Goal: Task Accomplishment & Management: Manage account settings

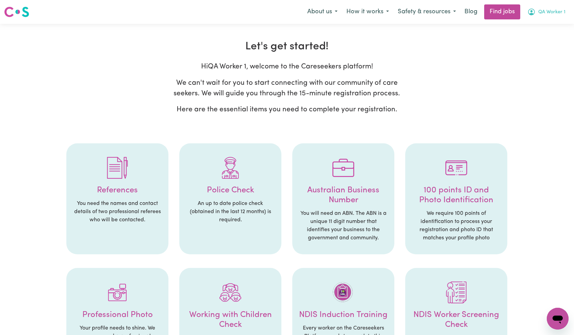
click at [559, 11] on span "QA Worker 1" at bounding box center [551, 11] width 27 height 7
click at [552, 40] on link "My Dashboard" at bounding box center [542, 39] width 54 height 13
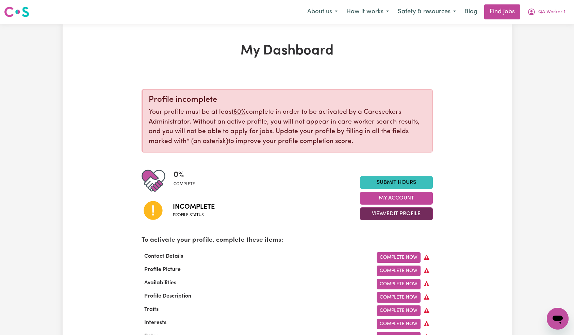
click at [382, 215] on button "View/Edit Profile" at bounding box center [396, 213] width 73 height 13
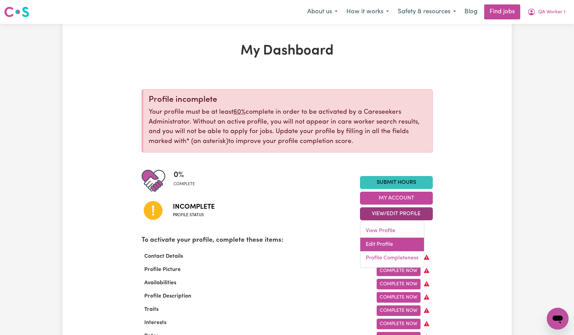
click at [391, 243] on link "Edit Profile" at bounding box center [392, 244] width 64 height 14
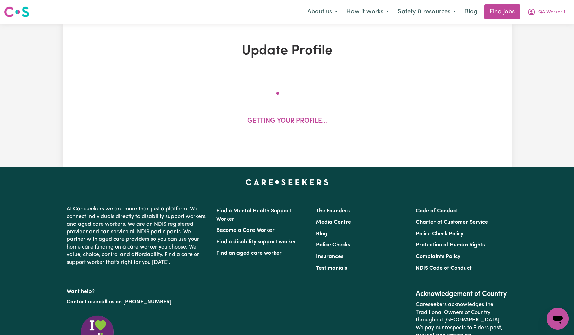
select select "Studying a healthcare related degree or qualification"
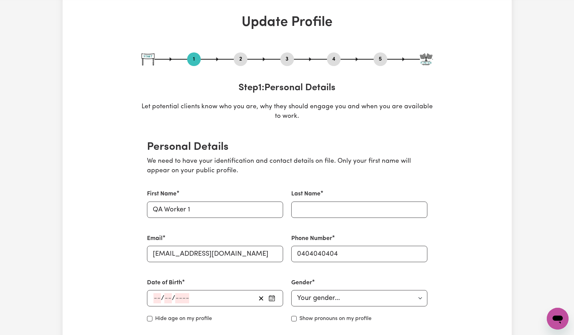
scroll to position [89, 0]
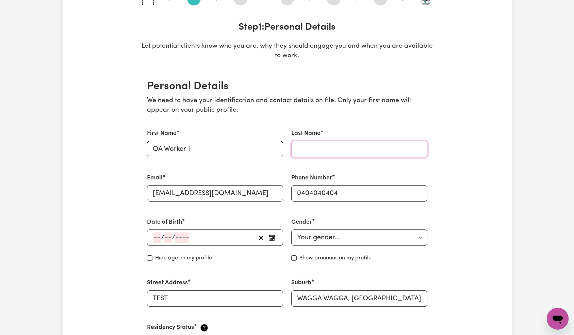
click at [322, 148] on input "Last Name" at bounding box center [359, 149] width 136 height 16
click at [348, 149] on input "tES" at bounding box center [359, 149] width 136 height 16
type input "Test"
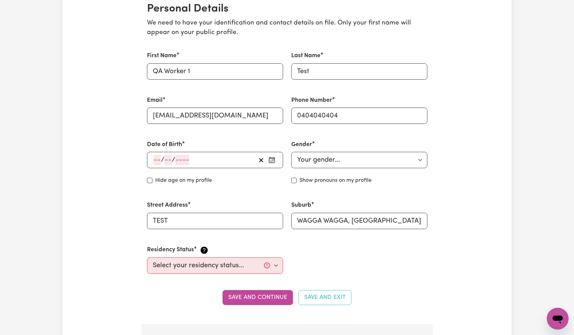
click at [181, 163] on input "number" at bounding box center [182, 160] width 14 height 10
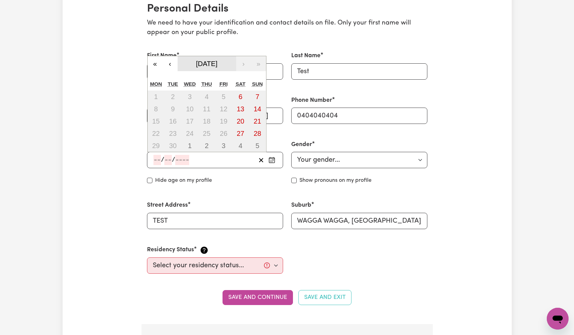
click at [198, 65] on span "[DATE]" at bounding box center [206, 63] width 21 height 7
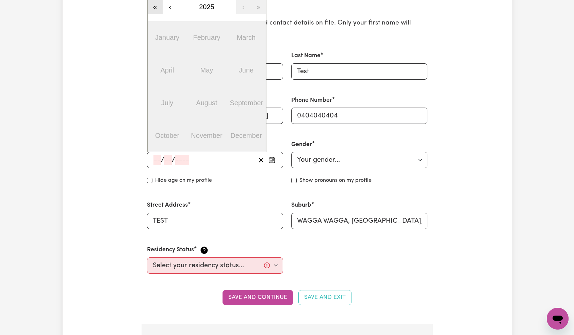
click at [158, 9] on button "«" at bounding box center [155, 6] width 15 height 15
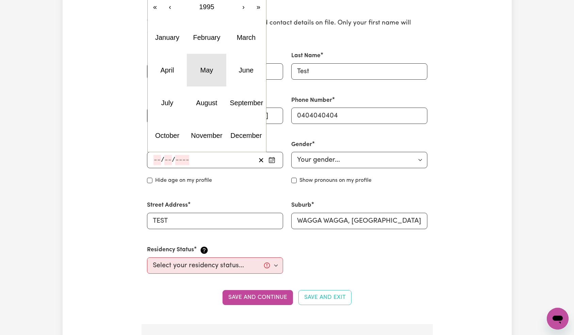
click at [215, 62] on button "May" at bounding box center [206, 70] width 39 height 33
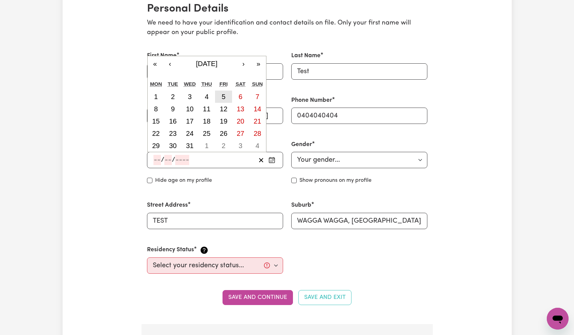
click at [218, 97] on button "5" at bounding box center [223, 96] width 17 height 12
type input "[DATE]"
type input "5"
type input "1995"
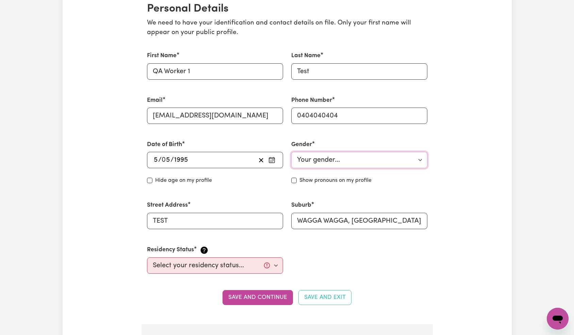
click at [314, 164] on select "Your gender... [DEMOGRAPHIC_DATA] [DEMOGRAPHIC_DATA] [DEMOGRAPHIC_DATA] Other P…" at bounding box center [359, 160] width 136 height 16
select select "[DEMOGRAPHIC_DATA]"
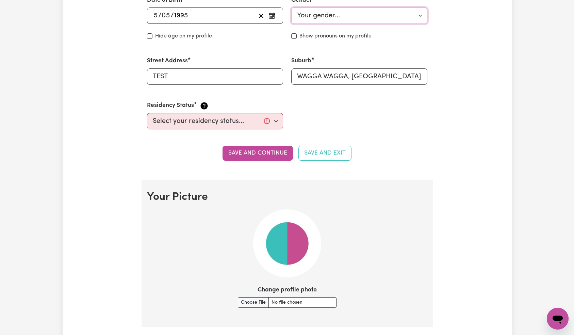
scroll to position [289, 0]
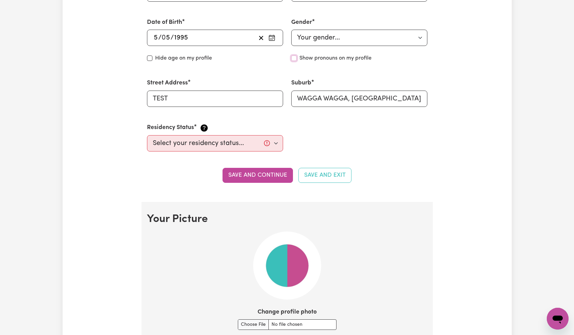
click at [294, 57] on input "Show pronouns on my profile" at bounding box center [293, 57] width 5 height 5
checkbox input "true"
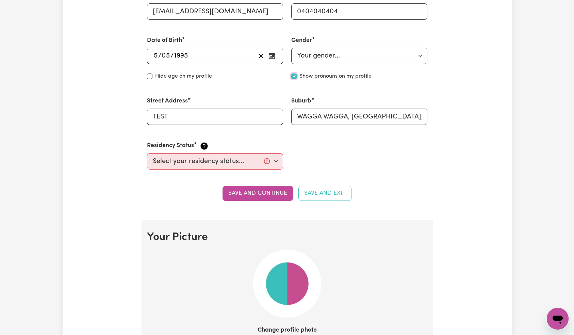
scroll to position [262, 0]
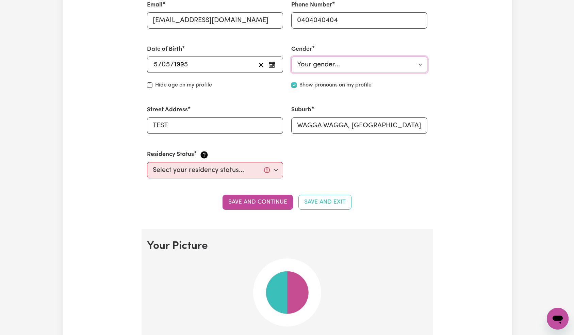
click at [336, 64] on select "Your gender... [DEMOGRAPHIC_DATA] [DEMOGRAPHIC_DATA] [DEMOGRAPHIC_DATA] Other P…" at bounding box center [359, 64] width 136 height 16
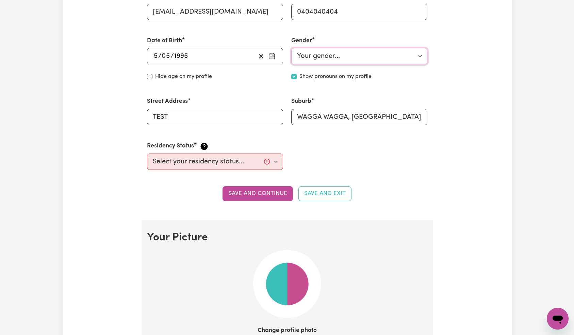
scroll to position [288, 0]
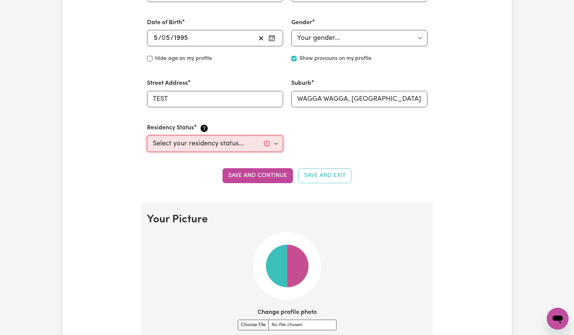
click at [186, 149] on select "Select your residency status... [DEMOGRAPHIC_DATA] citizen Australian PR [DEMOG…" at bounding box center [215, 143] width 136 height 16
select select "[DEMOGRAPHIC_DATA] Citizen"
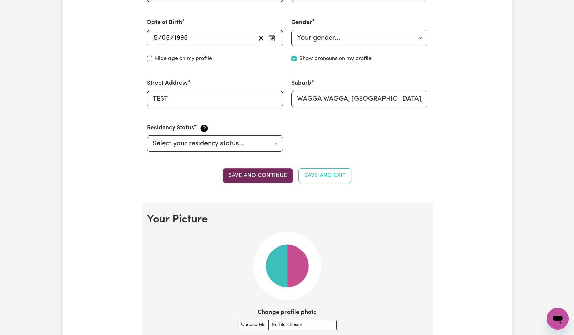
click at [261, 176] on button "Save and continue" at bounding box center [257, 175] width 70 height 15
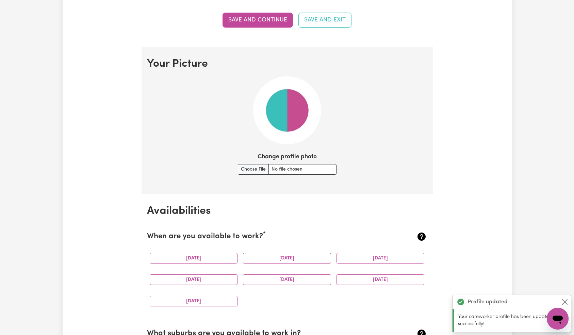
scroll to position [490, 0]
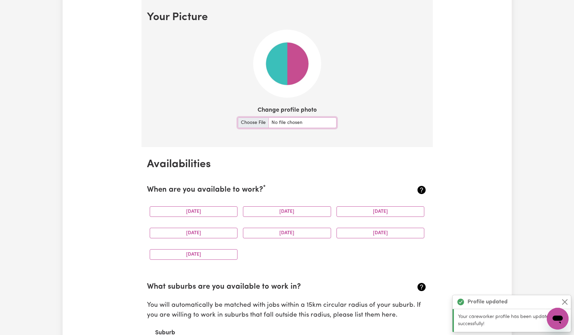
click at [278, 122] on input "Change profile photo" at bounding box center [287, 122] width 99 height 11
type input "C:\fakepath\motorcycle-profile.jpg"
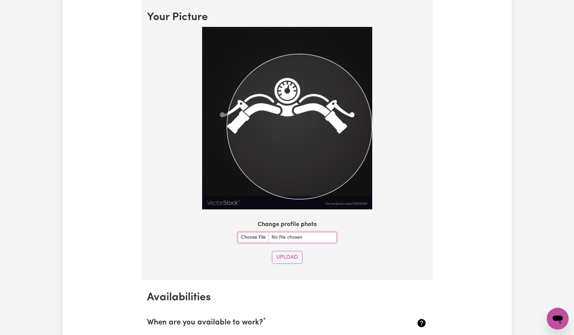
click at [373, 178] on div at bounding box center [287, 119] width 280 height 185
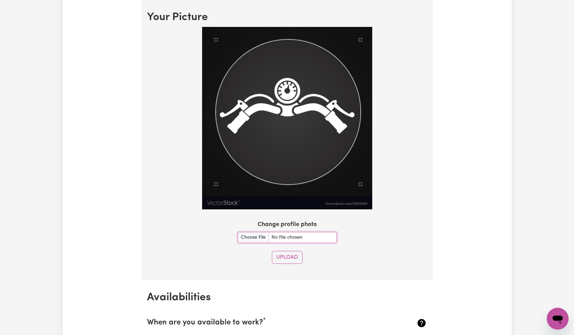
click at [322, 135] on div "Use the arrow keys to move the crop selection area" at bounding box center [288, 111] width 145 height 145
click at [205, 39] on div at bounding box center [287, 118] width 170 height 183
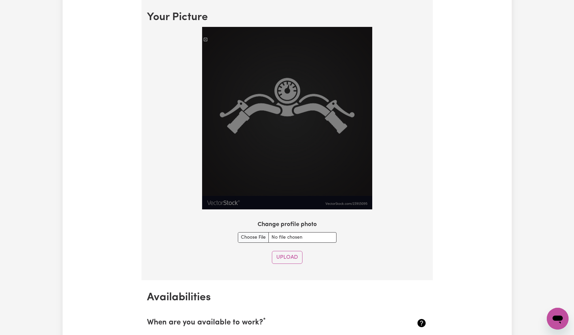
click at [421, 93] on div at bounding box center [287, 119] width 280 height 185
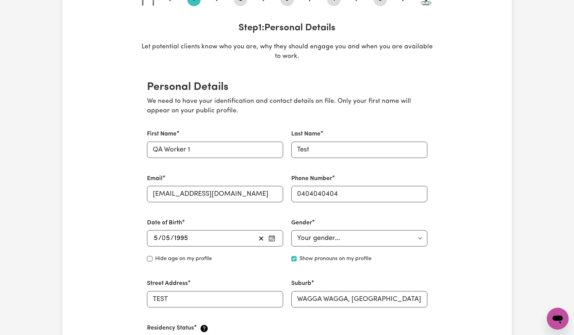
scroll to position [0, 0]
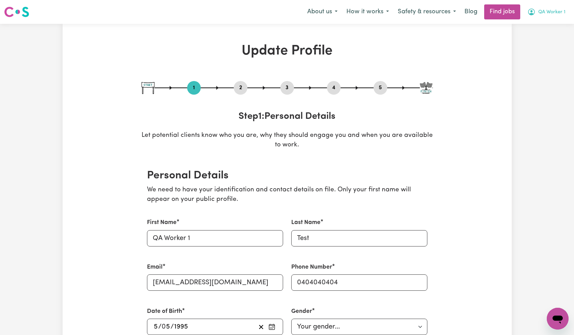
click at [546, 14] on span "QA Worker 1" at bounding box center [551, 11] width 27 height 7
click at [546, 51] on link "Logout" at bounding box center [542, 52] width 54 height 13
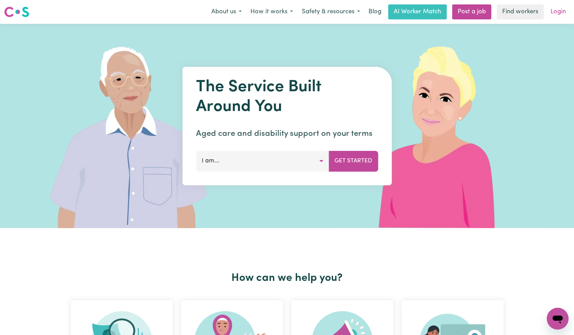
click at [558, 15] on link "Login" at bounding box center [557, 11] width 23 height 15
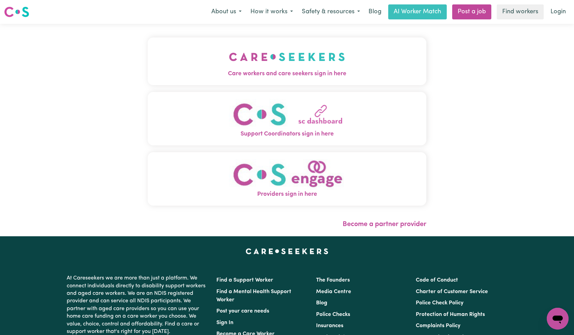
click at [229, 59] on img "Care workers and care seekers sign in here" at bounding box center [287, 56] width 116 height 25
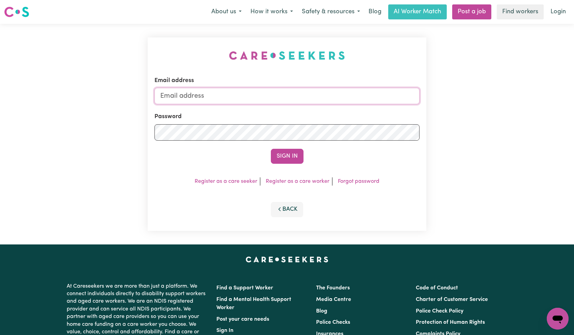
click at [285, 96] on input "Email address" at bounding box center [286, 96] width 265 height 16
type input "[EMAIL_ADDRESS][DOMAIN_NAME]"
click at [283, 156] on button "Sign In" at bounding box center [287, 156] width 33 height 15
